Goal: Find specific page/section: Find specific page/section

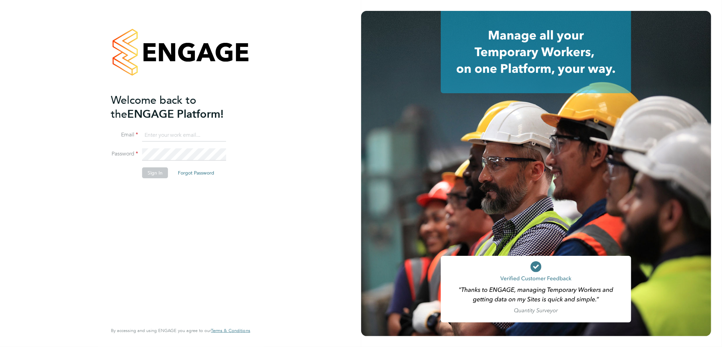
type input "[PERSON_NAME][EMAIL_ADDRESS][PERSON_NAME][DOMAIN_NAME]"
click at [157, 210] on div "Welcome back to the ENGAGE Platform! Email lee.hall@pcrnet.co.uk Password Sign …" at bounding box center [177, 207] width 133 height 229
click at [158, 173] on button "Sign In" at bounding box center [155, 172] width 26 height 11
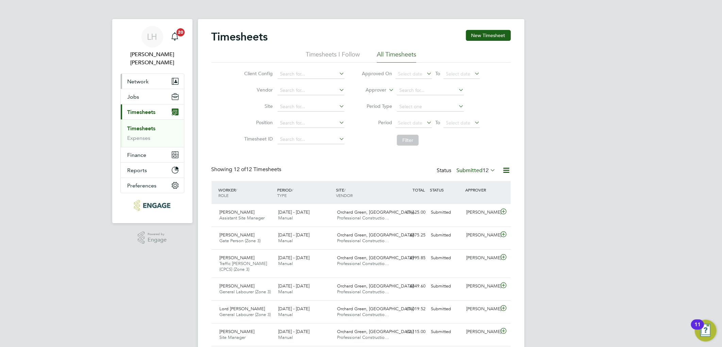
click at [140, 78] on span "Network" at bounding box center [138, 81] width 21 height 6
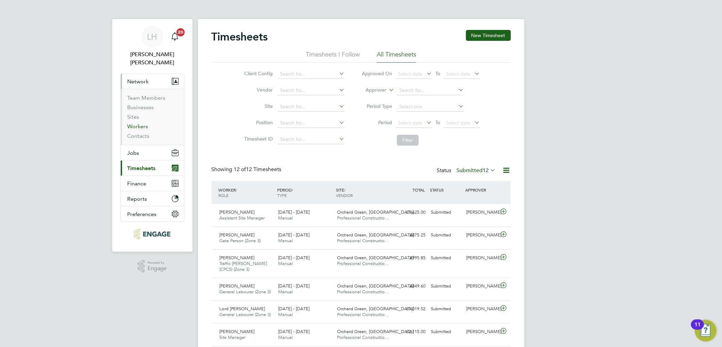
click at [135, 123] on link "Workers" at bounding box center [138, 126] width 21 height 6
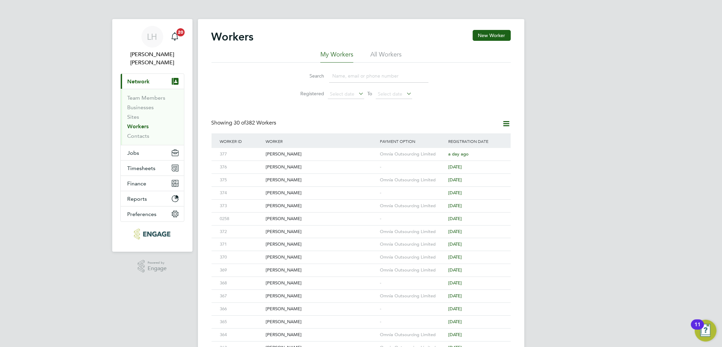
click at [356, 72] on input at bounding box center [378, 75] width 99 height 13
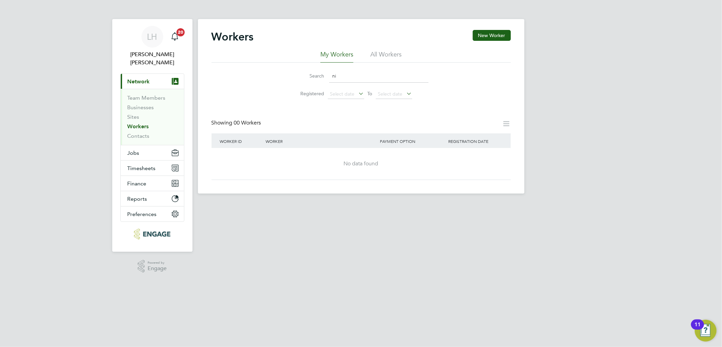
type input "n"
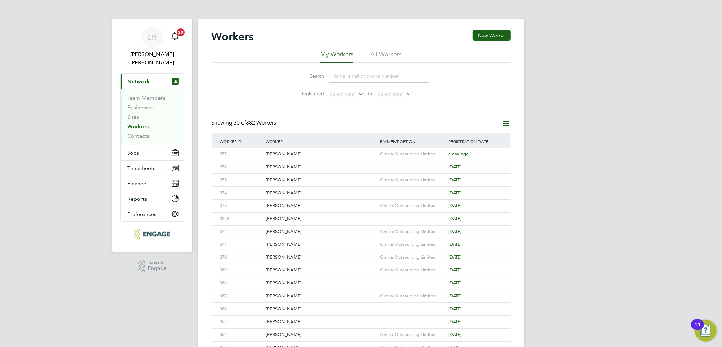
click at [274, 101] on div "Search Registered Select date To Select date" at bounding box center [361, 83] width 299 height 40
